Goal: Check status: Check status

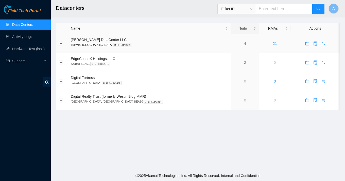
click at [235, 42] on div "4" at bounding box center [244, 44] width 23 height 6
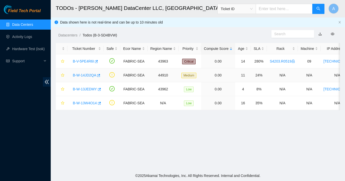
click at [86, 77] on div "B-W-14JD2QA" at bounding box center [85, 75] width 31 height 8
click at [87, 76] on link "B-W-14JD2QA" at bounding box center [84, 75] width 23 height 4
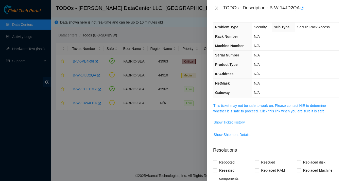
click at [228, 123] on span "Show Ticket History" at bounding box center [228, 123] width 31 height 6
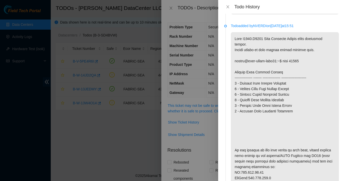
scroll to position [217, 0]
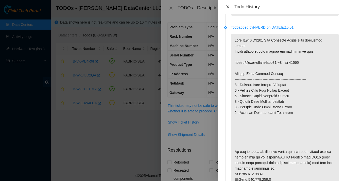
click at [228, 6] on icon "close" at bounding box center [227, 6] width 3 height 3
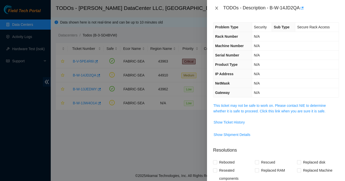
click at [218, 9] on icon "close" at bounding box center [216, 8] width 4 height 4
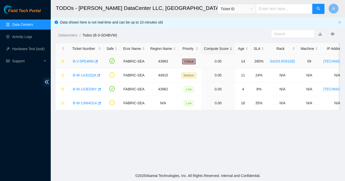
click at [87, 62] on link "B-V-5PE4R6I" at bounding box center [83, 61] width 21 height 4
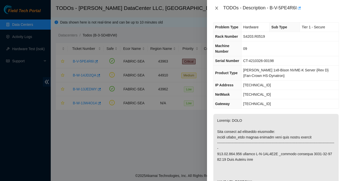
drag, startPoint x: 215, startPoint y: 9, endPoint x: 228, endPoint y: 14, distance: 14.3
click at [228, 14] on div "TODOs - Description - B-V-5PE4R6I" at bounding box center [276, 8] width 138 height 16
drag, startPoint x: 217, startPoint y: 8, endPoint x: 253, endPoint y: 94, distance: 93.8
click at [254, 92] on div "TODOs - Description - B-V-5PE4R6I Problem Type Hardware Sub Type Tier 1 - Secur…" at bounding box center [276, 90] width 138 height 181
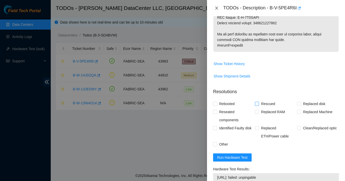
scroll to position [331, 0]
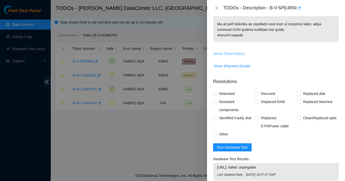
click at [240, 55] on span "Show Ticket History" at bounding box center [228, 54] width 31 height 6
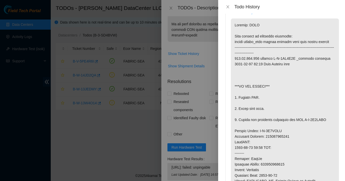
scroll to position [0, 0]
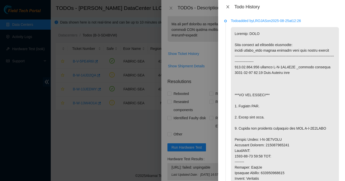
click at [227, 5] on icon "close" at bounding box center [228, 7] width 4 height 4
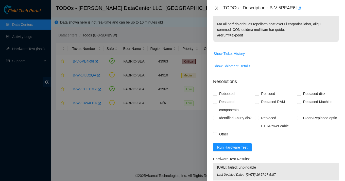
click at [216, 9] on icon "close" at bounding box center [216, 8] width 4 height 4
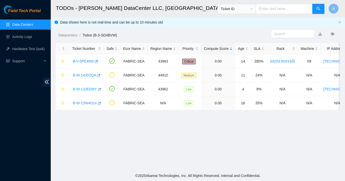
scroll to position [146, 0]
click at [28, 26] on link "Data Centers" at bounding box center [22, 25] width 21 height 4
